Goal: Task Accomplishment & Management: Manage account settings

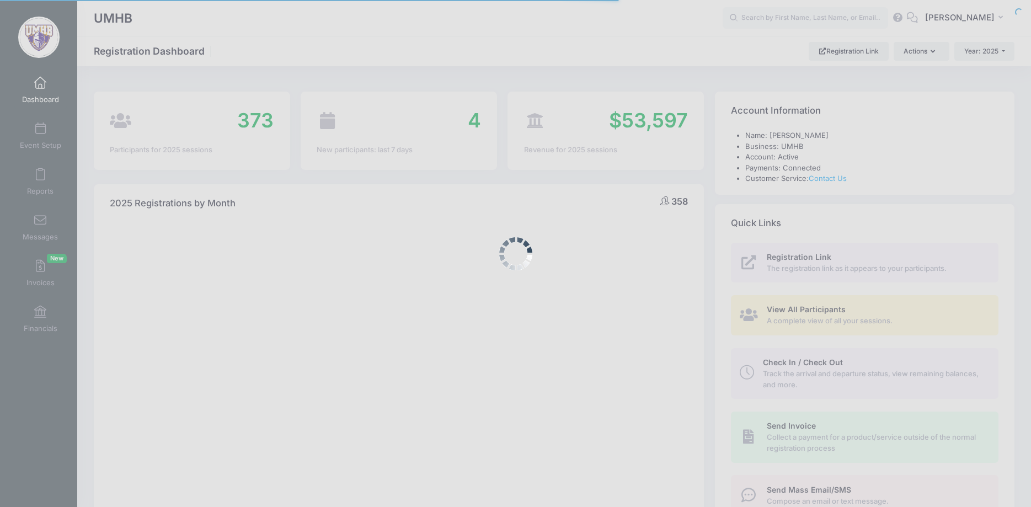
select select
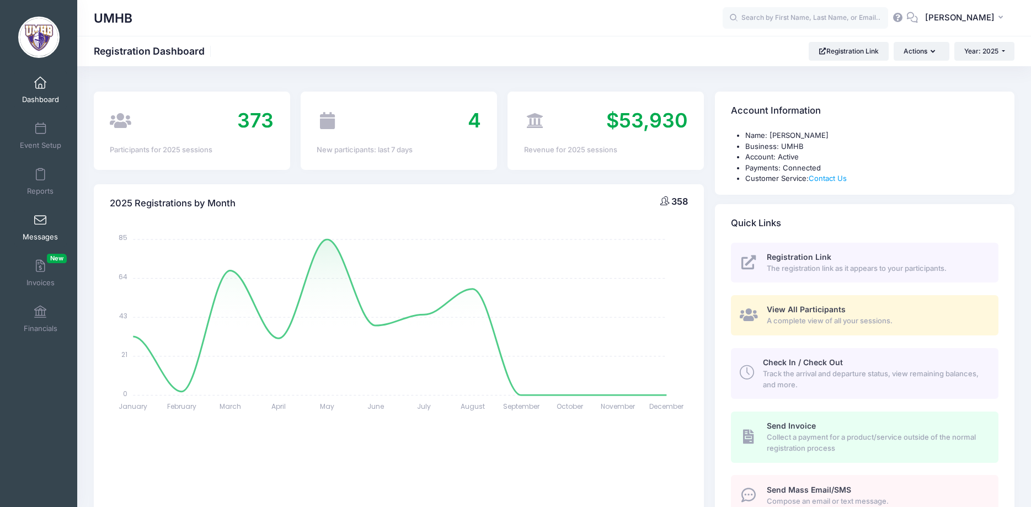
click at [40, 227] on link "Messages" at bounding box center [40, 227] width 52 height 39
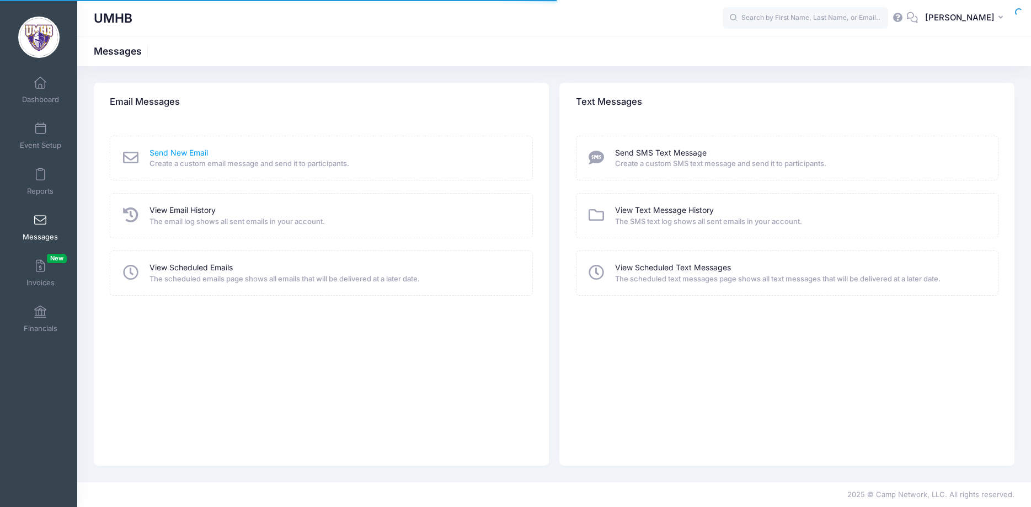
click at [206, 153] on link "Send New Email" at bounding box center [178, 153] width 58 height 12
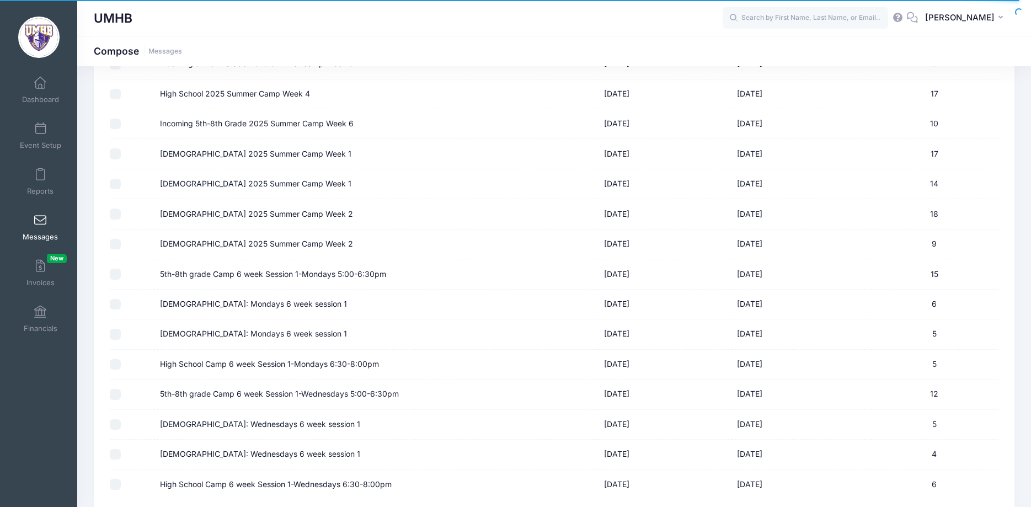
scroll to position [900, 0]
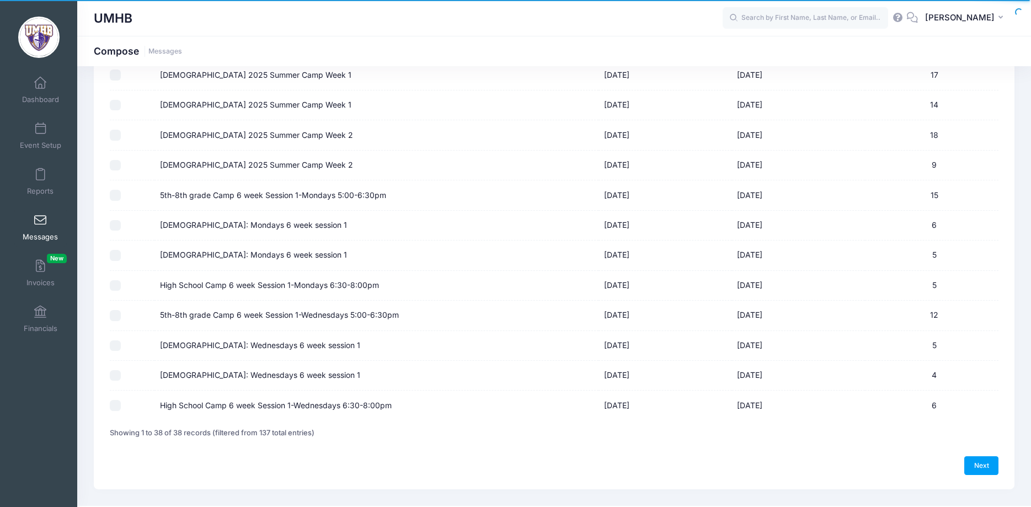
click at [116, 193] on input "5th-8th grade Camp 6 week Session 1-Mondays 5:00-6:30pm" at bounding box center [115, 195] width 11 height 11
checkbox input "true"
click at [115, 225] on input "6-7 Year Old: Mondays 6 week session 1" at bounding box center [115, 225] width 11 height 11
checkbox input "true"
click at [115, 256] on input "[DEMOGRAPHIC_DATA]: Mondays 6 week session 1" at bounding box center [115, 255] width 11 height 11
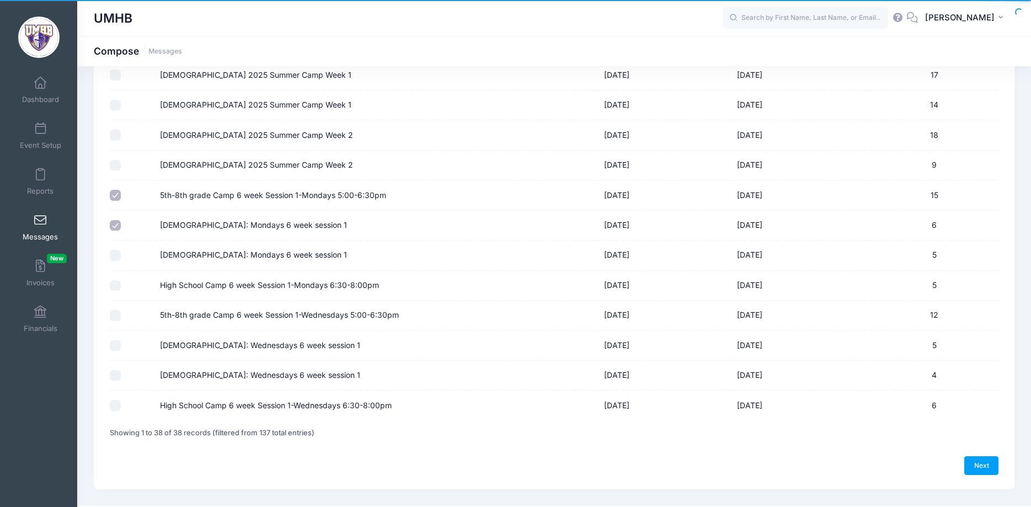
checkbox input "true"
click at [111, 288] on input "High School Camp 6 week Session 1-Mondays 6:30-8:00pm" at bounding box center [115, 285] width 11 height 11
checkbox input "true"
click at [991, 473] on link "Next" at bounding box center [981, 465] width 34 height 19
select select "50"
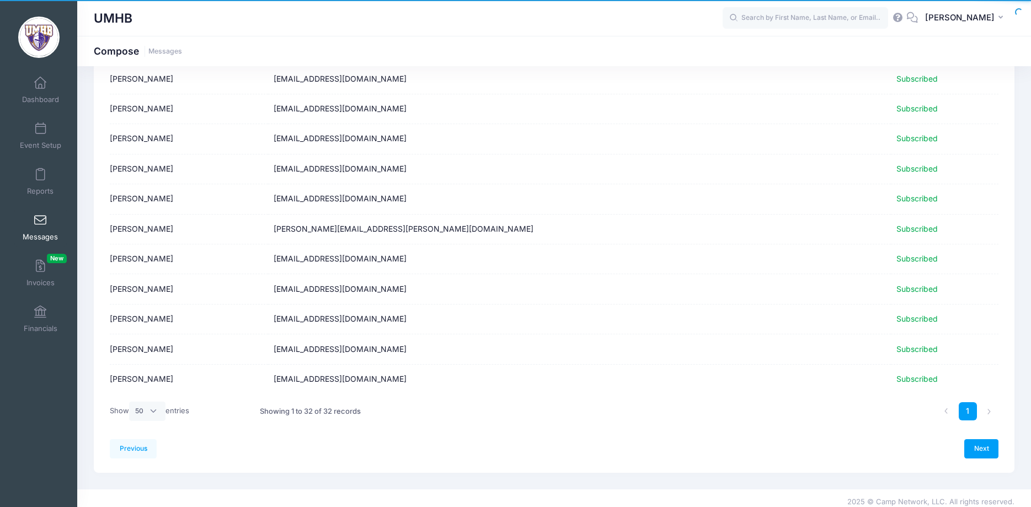
scroll to position [739, 0]
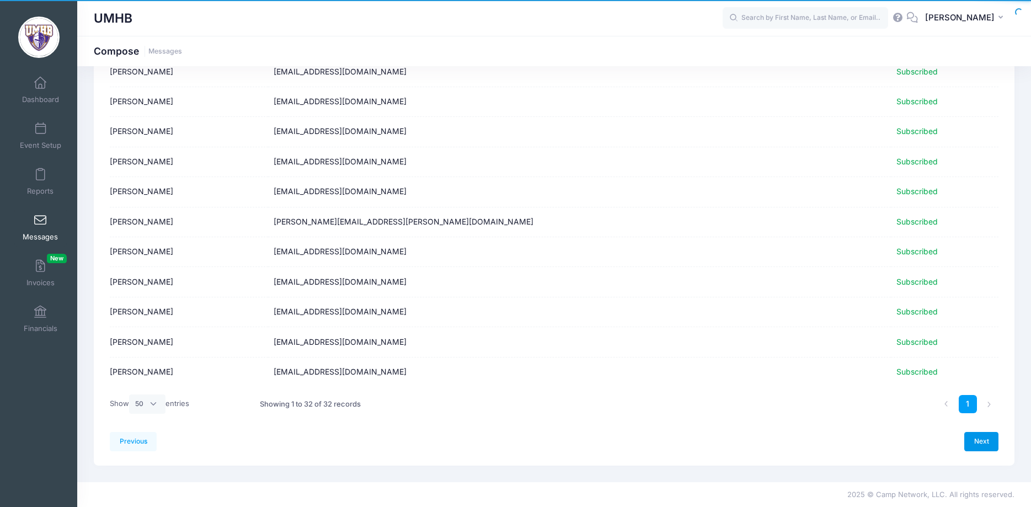
click at [975, 436] on link "Next" at bounding box center [981, 441] width 34 height 19
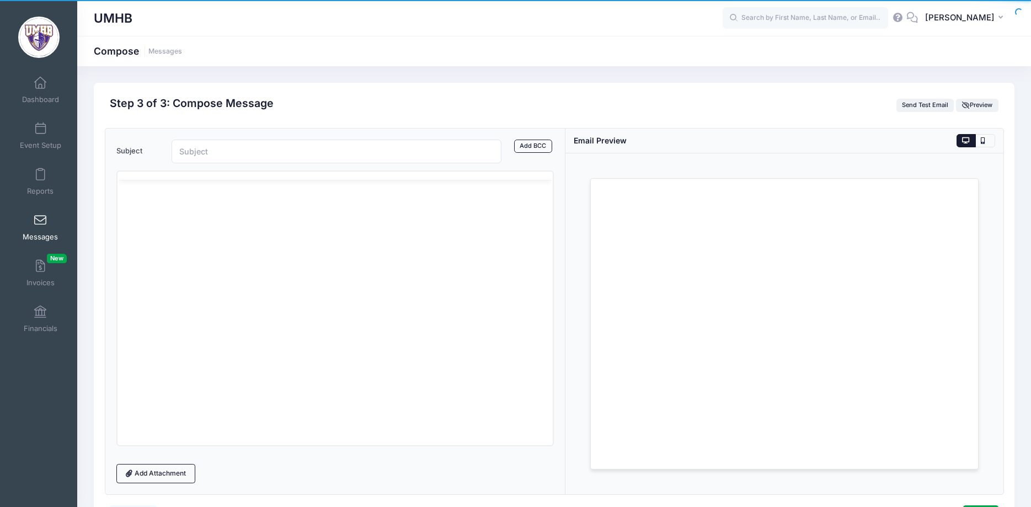
scroll to position [0, 0]
click at [331, 148] on input "Subject" at bounding box center [337, 152] width 330 height 24
type input "Labor Day Reminder"
click at [226, 233] on p "Rich Text Area. Press ALT-0 for help." at bounding box center [335, 234] width 418 height 12
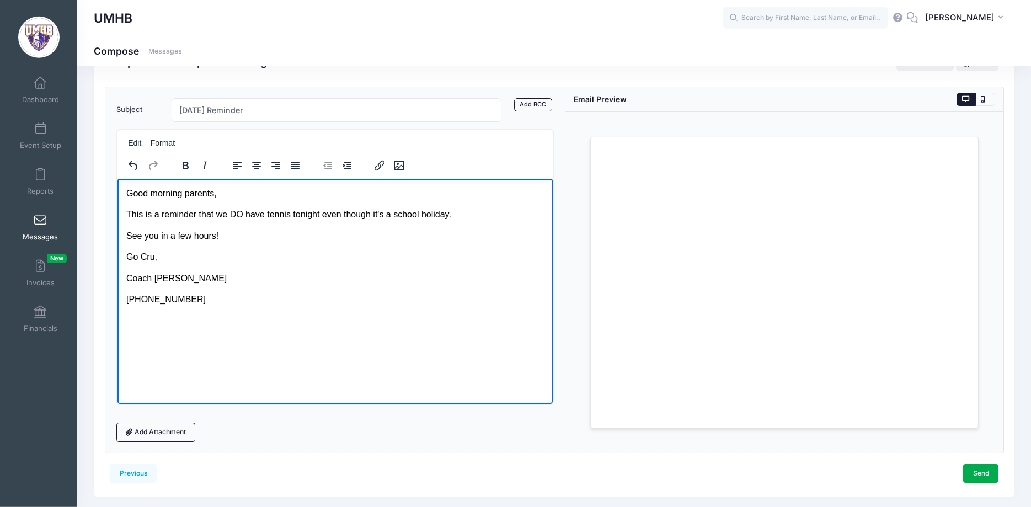
scroll to position [73, 0]
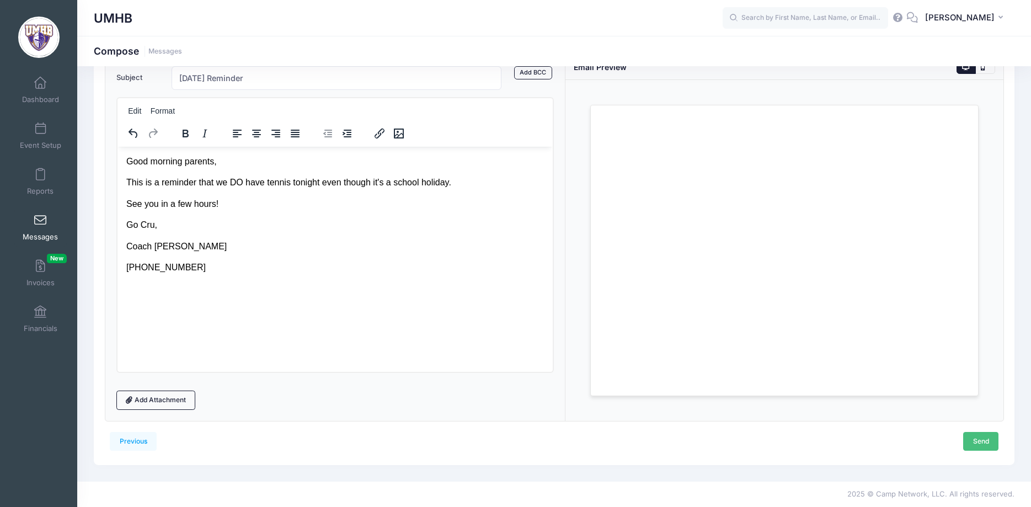
click at [972, 440] on link "Send" at bounding box center [980, 441] width 35 height 19
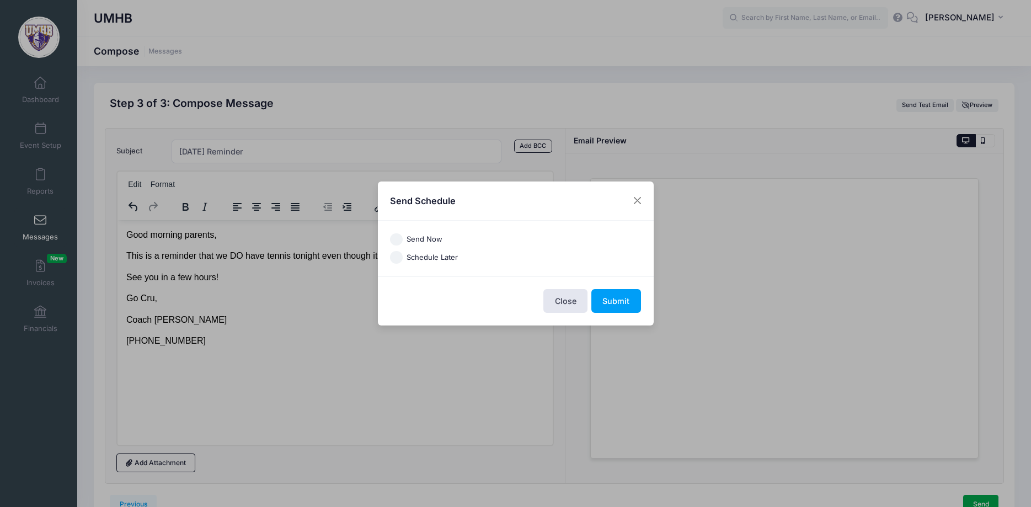
click at [427, 237] on label "Send Now" at bounding box center [425, 239] width 36 height 11
click at [403, 237] on input "Send Now" at bounding box center [396, 239] width 13 height 13
radio input "true"
click at [620, 298] on button "Submit" at bounding box center [616, 301] width 50 height 24
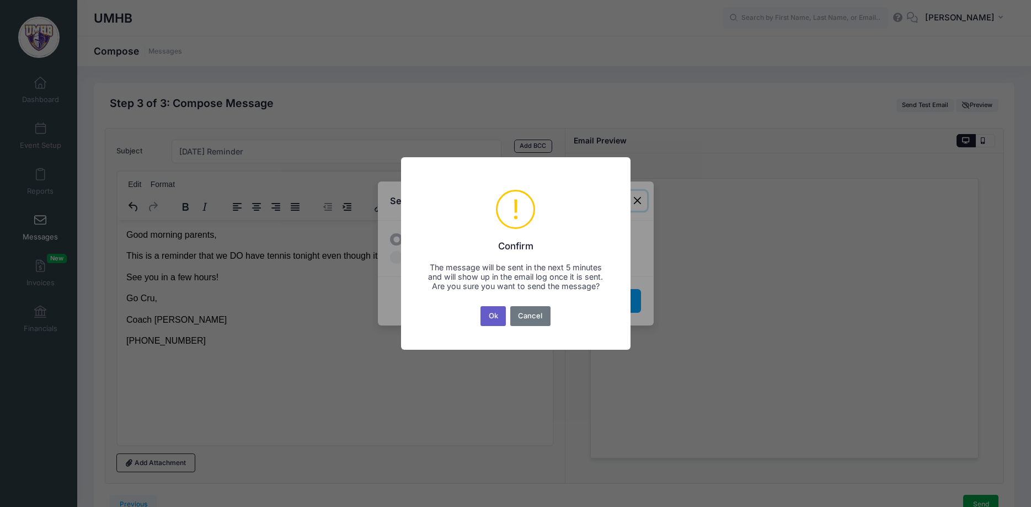
click at [493, 320] on button "Ok" at bounding box center [492, 316] width 25 height 20
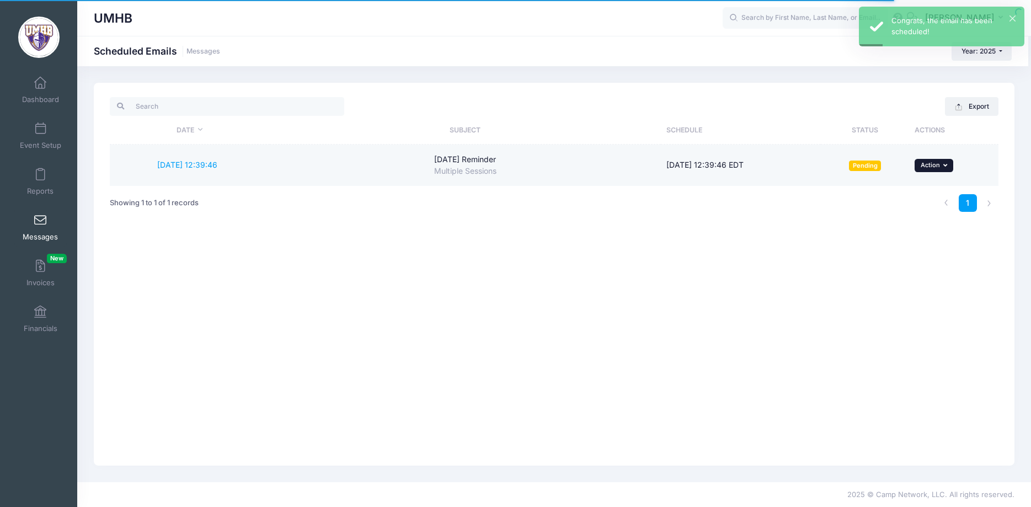
click at [928, 163] on span "Action" at bounding box center [930, 165] width 19 height 8
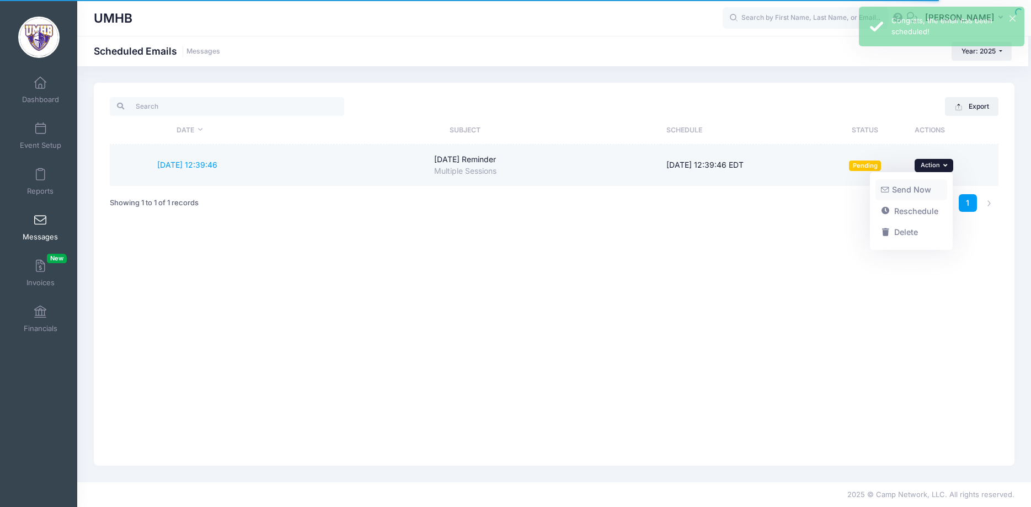
click at [905, 191] on link "Send Now" at bounding box center [911, 189] width 72 height 21
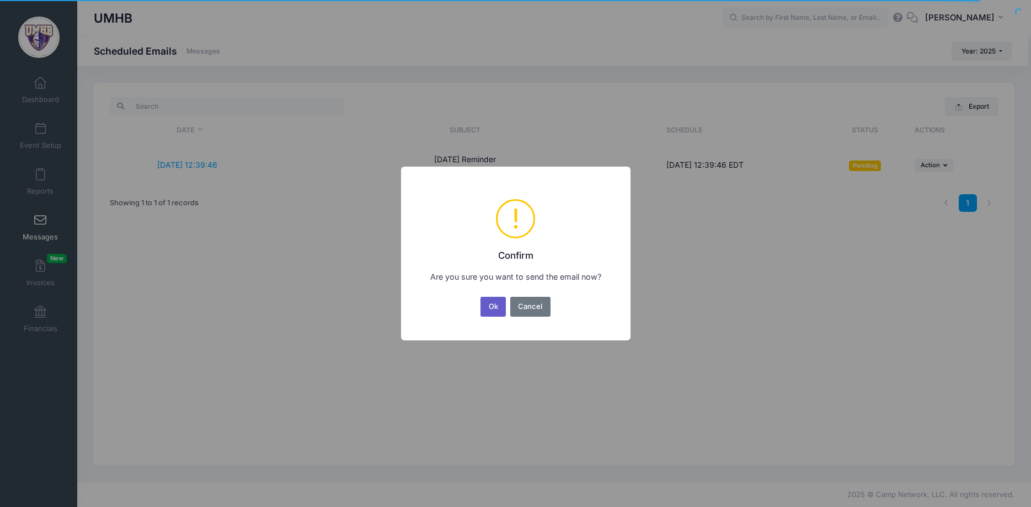
click at [486, 312] on button "Ok" at bounding box center [492, 307] width 25 height 20
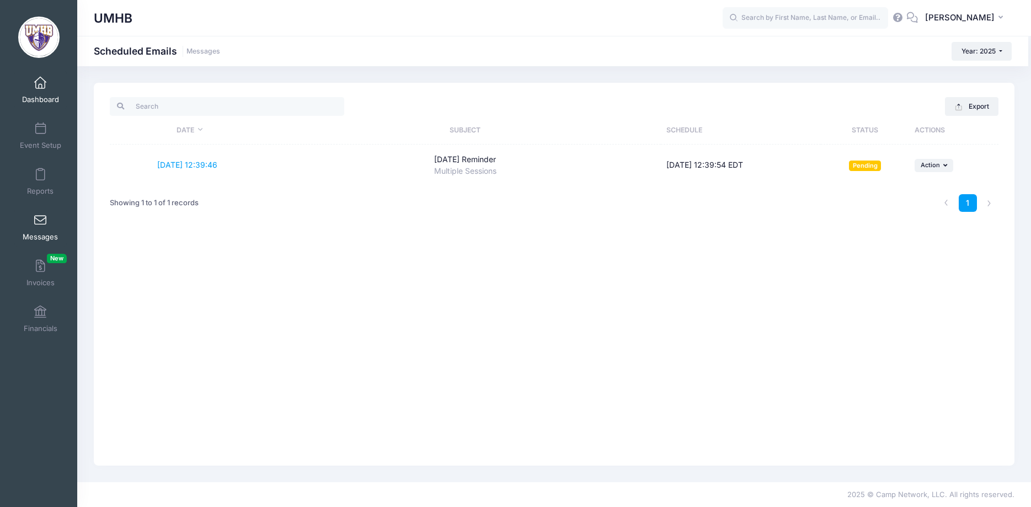
click at [40, 85] on span at bounding box center [40, 83] width 0 height 12
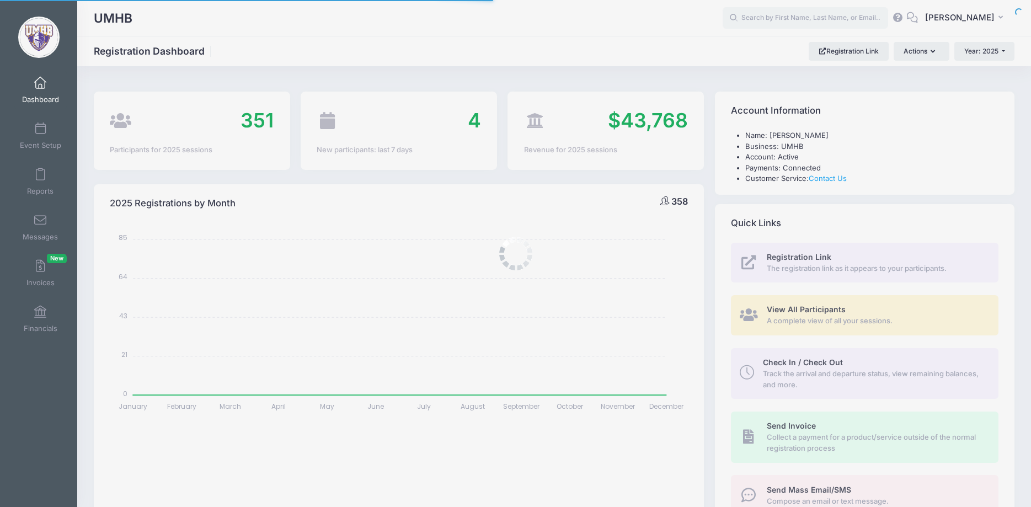
select select
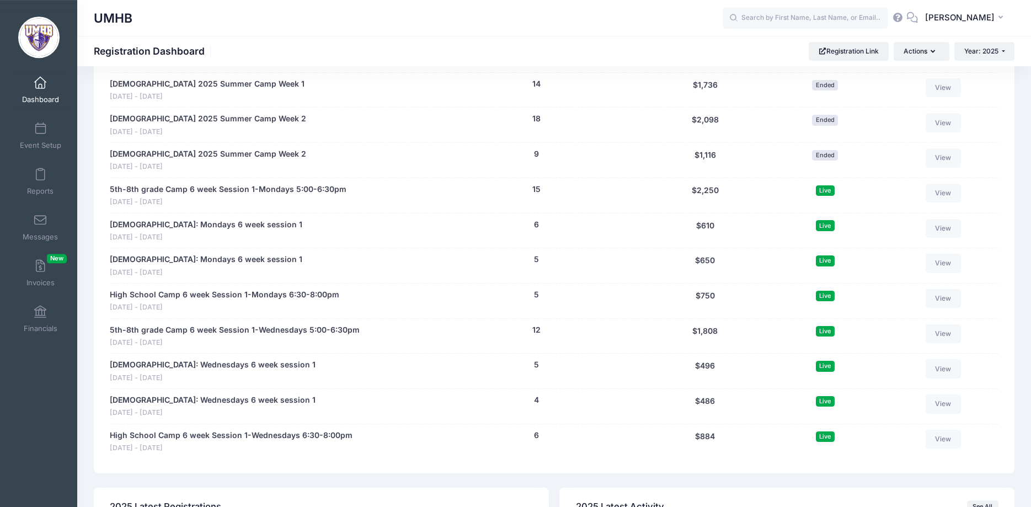
scroll to position [1519, 0]
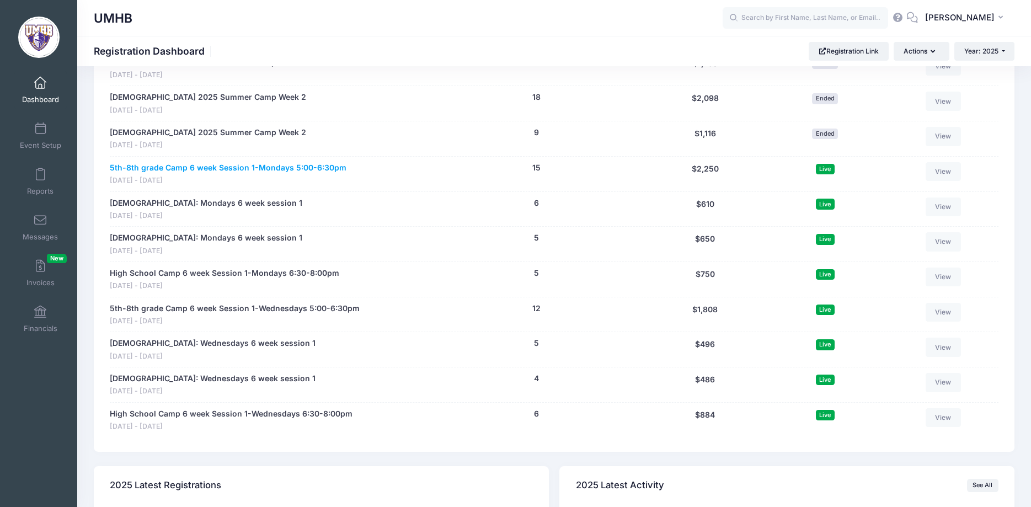
click at [281, 167] on link "5th-8th grade Camp 6 week Session 1-Mondays 5:00-6:30pm" at bounding box center [228, 168] width 237 height 12
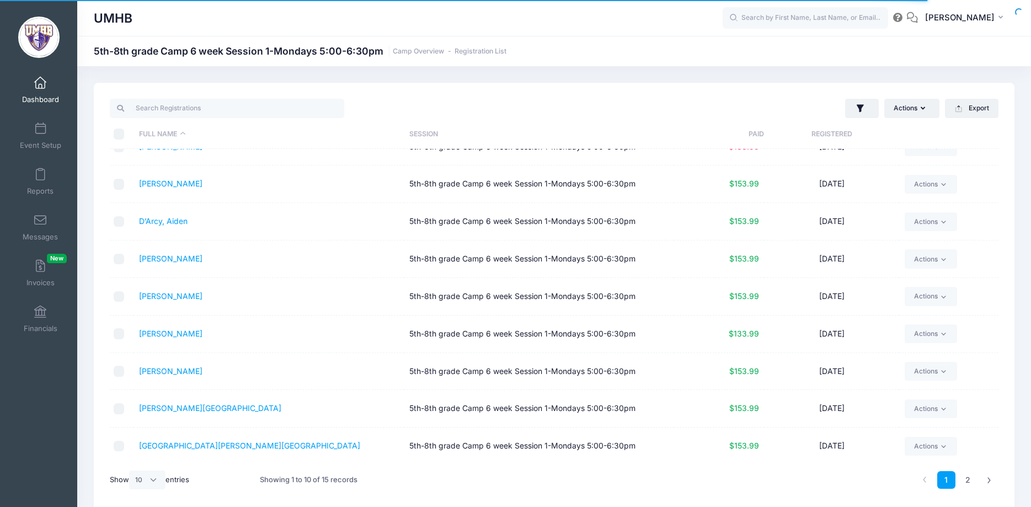
scroll to position [60, 0]
select select "-1"
click option "All" at bounding box center [0, 0] width 0 height 0
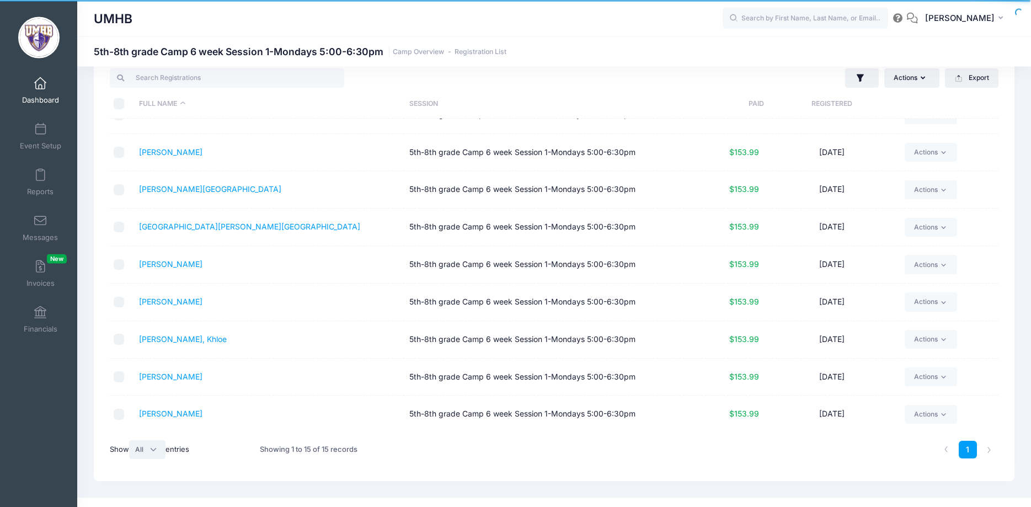
scroll to position [46, 0]
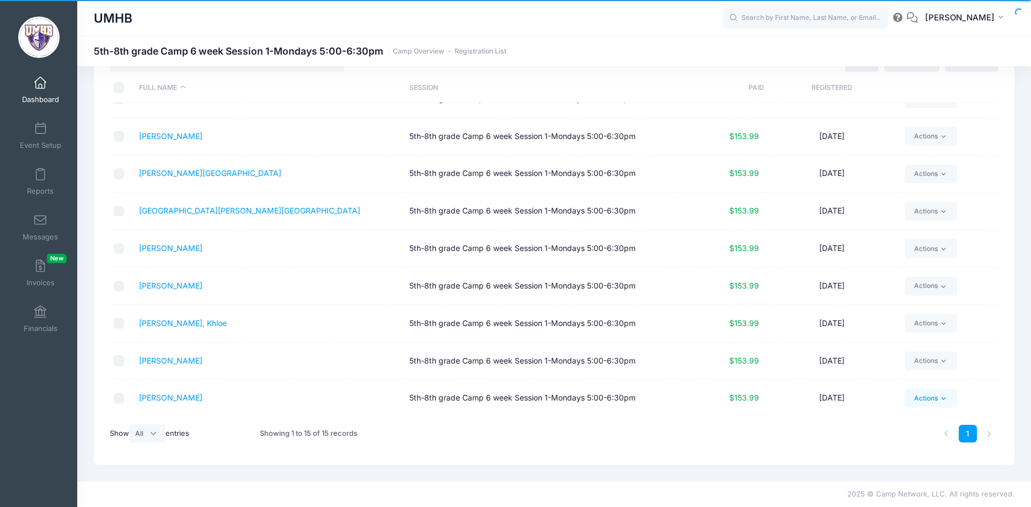
click at [913, 396] on link "Actions" at bounding box center [931, 398] width 52 height 19
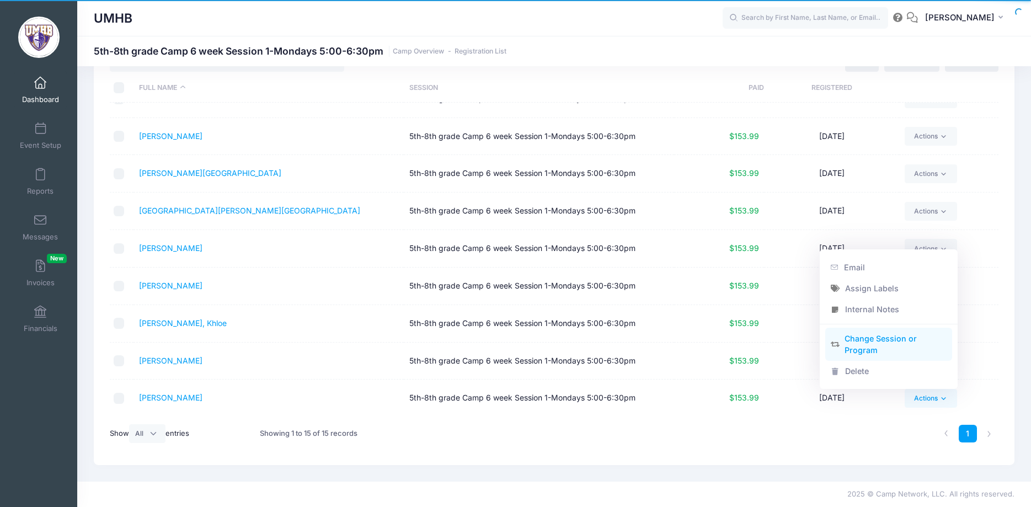
click at [874, 339] on link "Change Session or Program" at bounding box center [888, 344] width 127 height 33
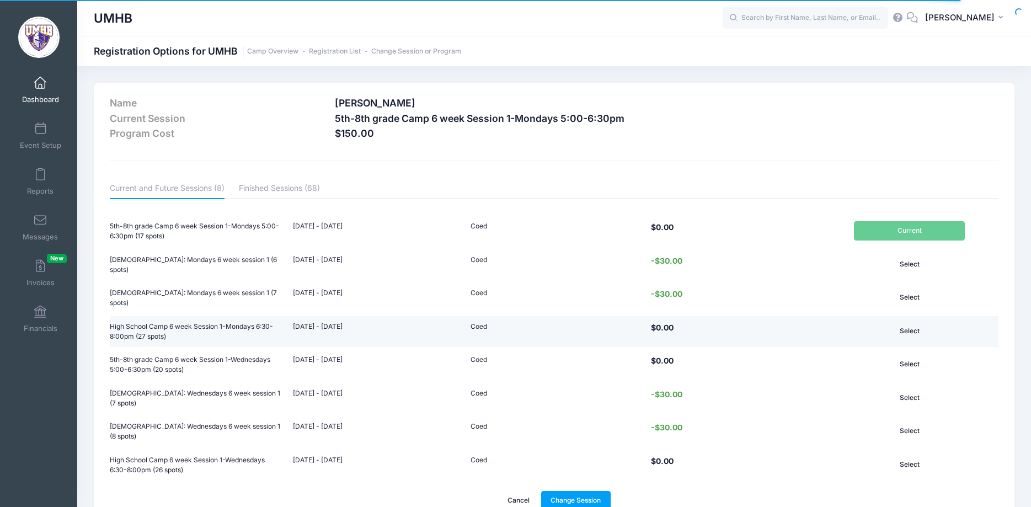
click at [897, 325] on button "Select" at bounding box center [909, 331] width 111 height 19
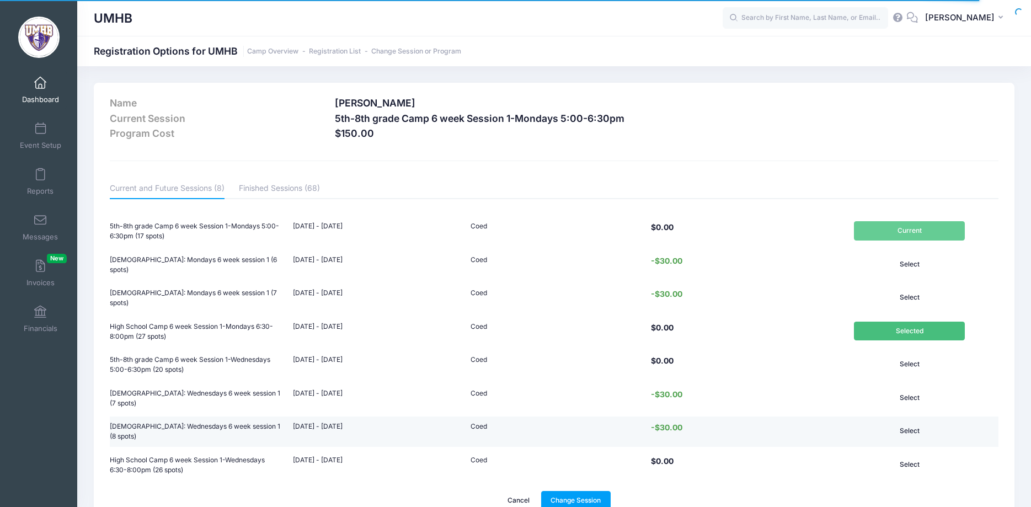
scroll to position [55, 0]
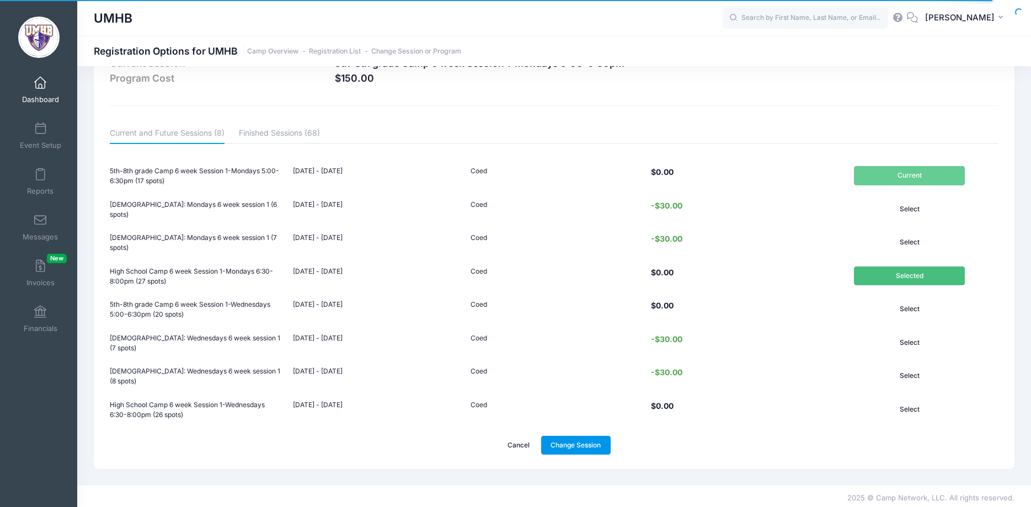
click at [577, 436] on link "Change Session" at bounding box center [576, 445] width 70 height 19
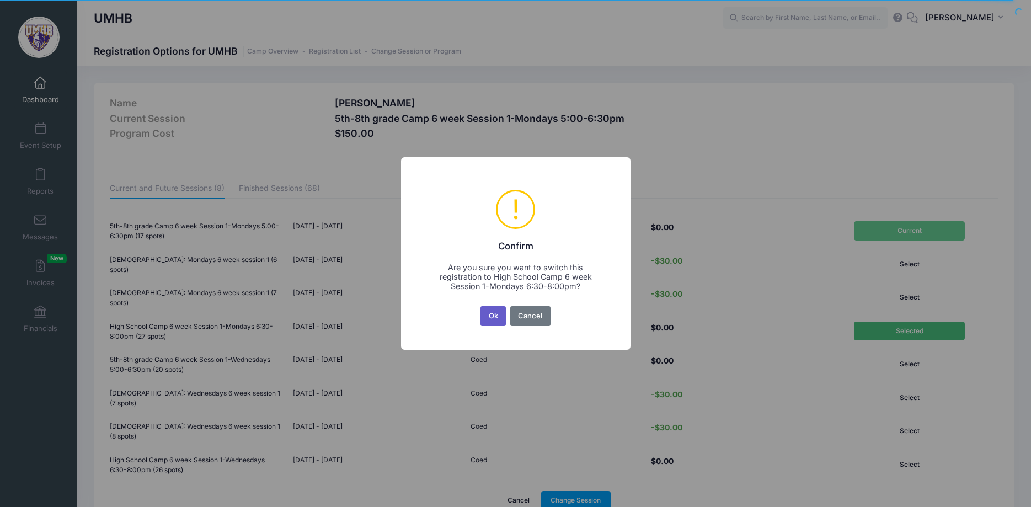
click at [496, 316] on button "Ok" at bounding box center [492, 316] width 25 height 20
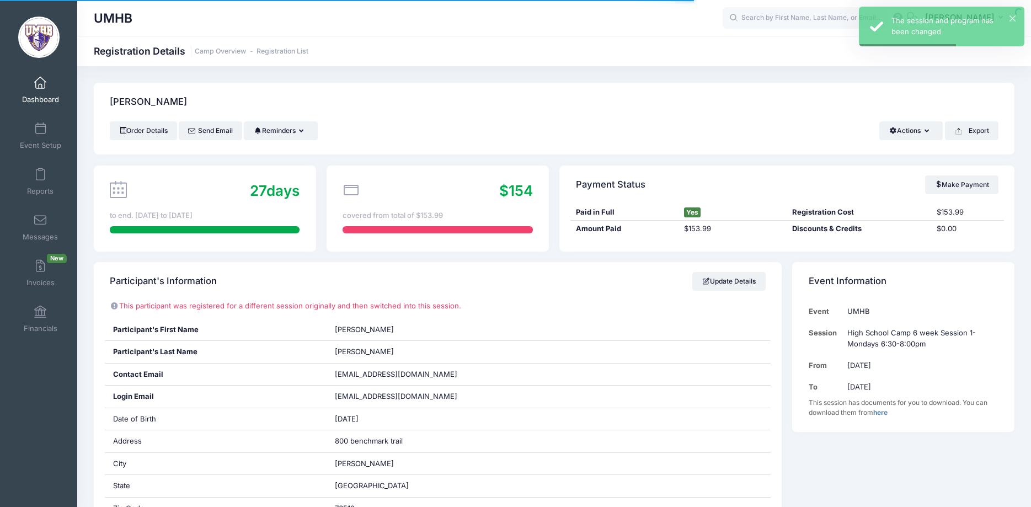
click at [40, 81] on span at bounding box center [40, 83] width 0 height 12
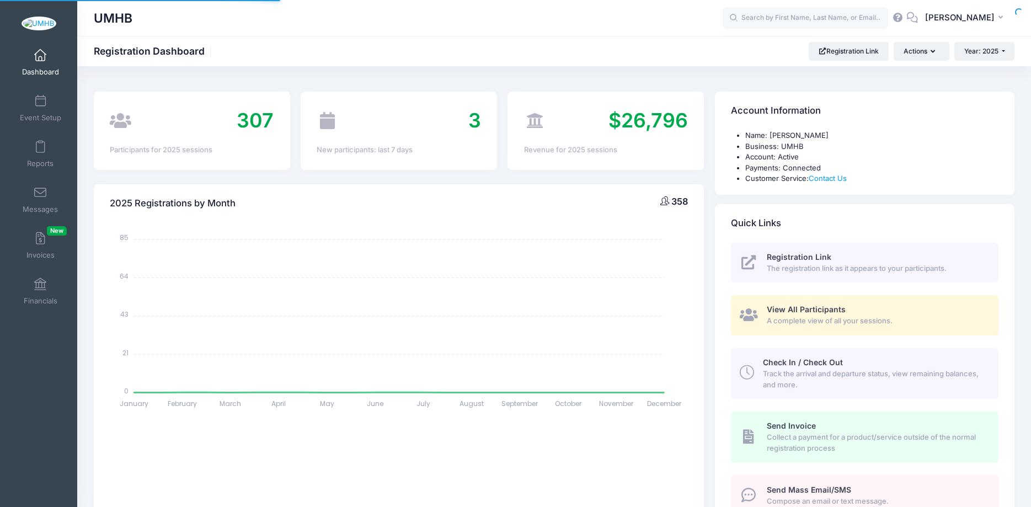
select select
